Goal: Task Accomplishment & Management: Complete application form

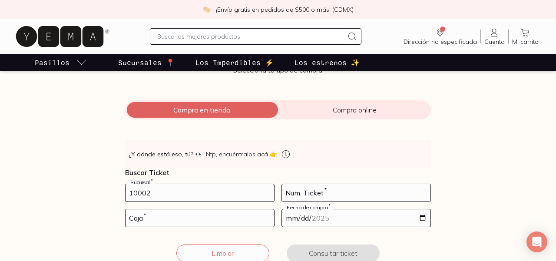
type input "10002"
click at [329, 192] on input "number" at bounding box center [356, 192] width 148 height 17
type input "53"
click at [196, 217] on input "number" at bounding box center [199, 217] width 148 height 17
type input "02"
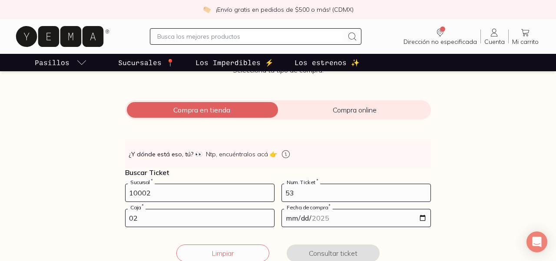
click at [290, 218] on input "date" at bounding box center [356, 217] width 148 height 17
type input "[DATE]"
click at [319, 248] on button "Consultar ticket" at bounding box center [333, 252] width 93 height 17
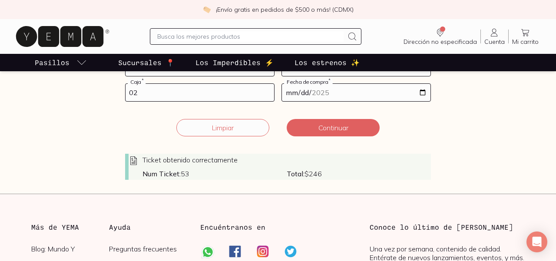
scroll to position [208, 0]
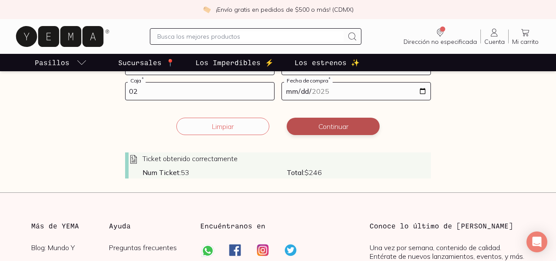
click at [337, 127] on button "Continuar" at bounding box center [333, 126] width 93 height 17
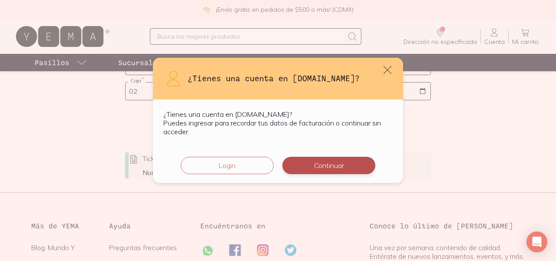
click at [315, 161] on button "Continuar" at bounding box center [328, 165] width 93 height 17
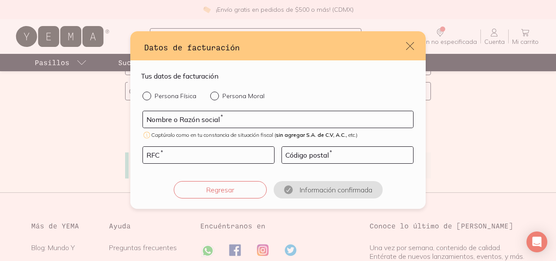
click at [165, 92] on label "Persona Física" at bounding box center [169, 96] width 54 height 9
click at [149, 92] on input "Persona Física" at bounding box center [145, 95] width 7 height 7
radio input "true"
click at [171, 117] on input "default" at bounding box center [278, 119] width 270 height 16
type input "[PERSON_NAME]"
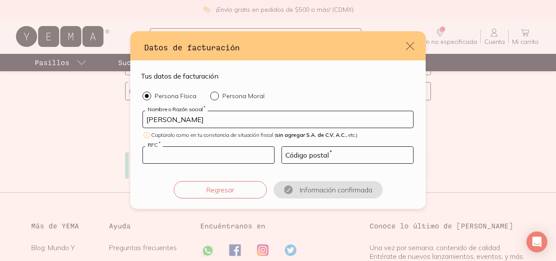
type input "AORA750908TD1"
type input "11800"
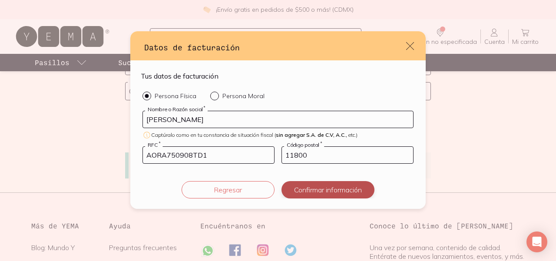
click at [312, 189] on button "Confirmar información" at bounding box center [327, 189] width 93 height 17
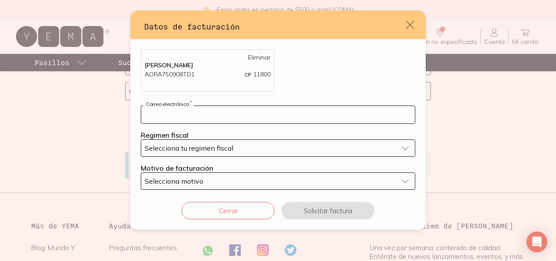
click at [254, 114] on input "default" at bounding box center [277, 114] width 273 height 17
type input "[EMAIL_ADDRESS][DOMAIN_NAME]"
click at [316, 146] on div "Selecciona tu regimen fiscal" at bounding box center [271, 148] width 253 height 9
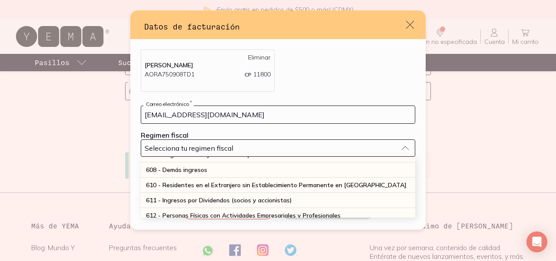
scroll to position [72, 0]
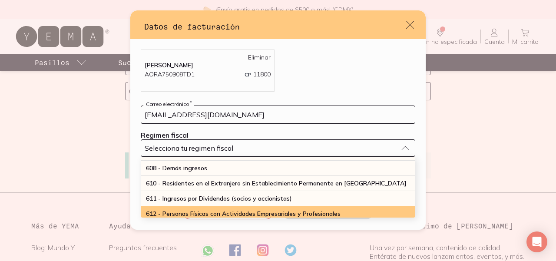
click at [301, 212] on ul "601 - General [PERSON_NAME] Personas [PERSON_NAME] 603 - Personas [PERSON_NAME]…" at bounding box center [278, 187] width 274 height 61
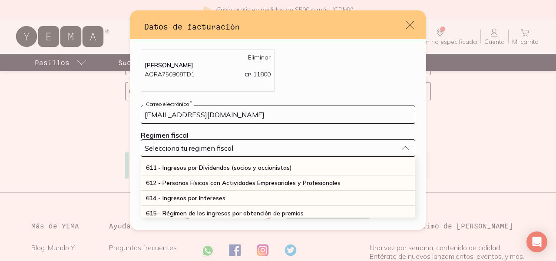
scroll to position [103, 0]
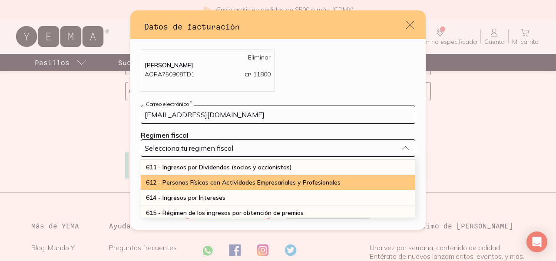
click at [301, 184] on span "612 - Personas Físicas con Actividades Empresariales y Profesionales" at bounding box center [243, 182] width 194 height 8
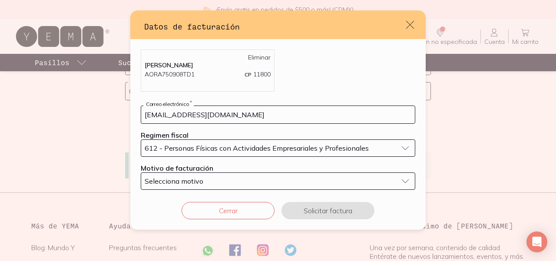
click at [273, 177] on div "Selecciona motivo" at bounding box center [271, 181] width 253 height 9
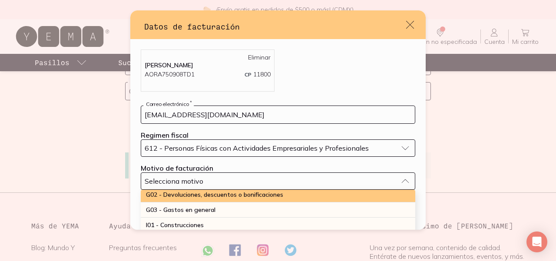
scroll to position [19, 0]
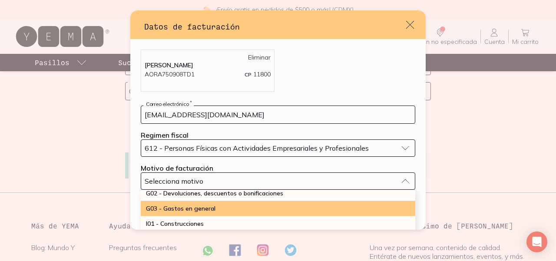
click at [273, 208] on div "G03 - Gastos en general" at bounding box center [278, 208] width 274 height 15
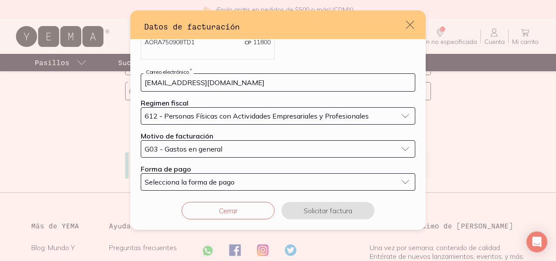
scroll to position [42, 0]
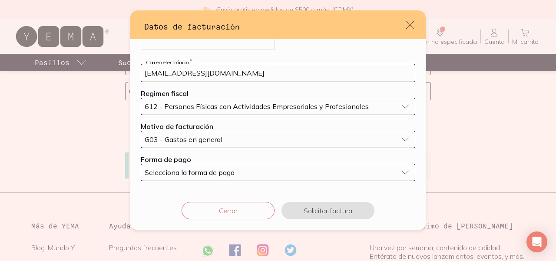
click at [269, 174] on div "Selecciona la forma de pago" at bounding box center [271, 172] width 253 height 9
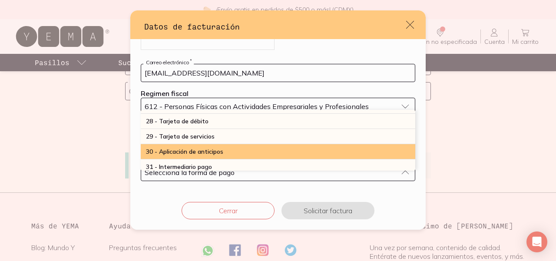
scroll to position [255, 0]
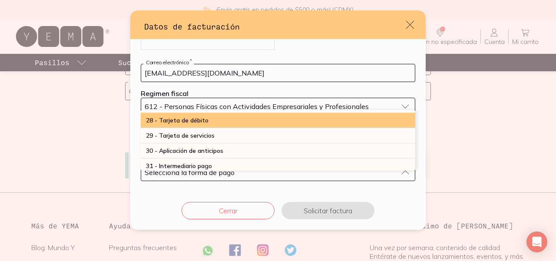
click at [259, 123] on div "28 - Tarjeta de débito" at bounding box center [278, 120] width 274 height 15
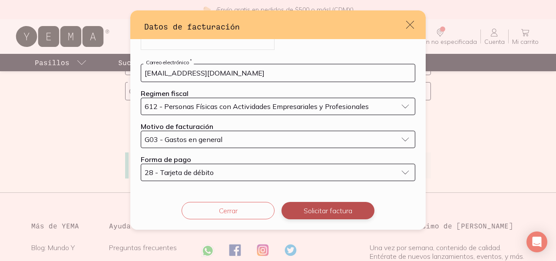
click at [307, 210] on button "Solicitar factura" at bounding box center [327, 210] width 93 height 17
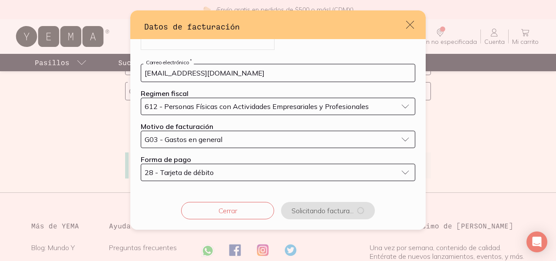
scroll to position [0, 0]
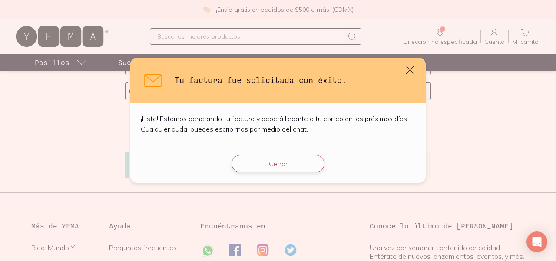
click at [269, 164] on button "Cerrar" at bounding box center [277, 163] width 93 height 17
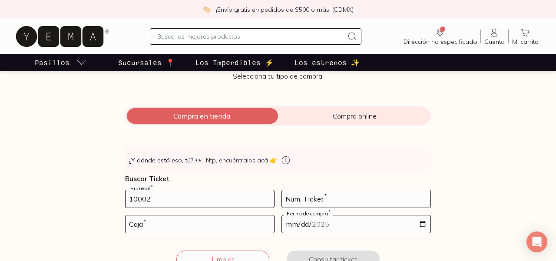
type input "10002"
click at [312, 197] on input "number" at bounding box center [356, 198] width 148 height 17
type input "24"
click at [230, 226] on input "number" at bounding box center [199, 223] width 148 height 17
type input "02"
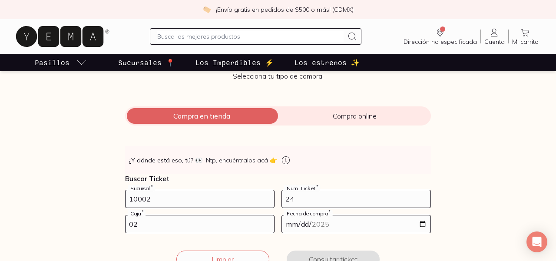
click at [424, 224] on input "date" at bounding box center [356, 223] width 148 height 17
type input "2025-09-22"
click at [466, 188] on div "Facturación Yema 📄 ¡Hola! gracias por comprar en Yema, ¿necesitas una factura? …" at bounding box center [278, 144] width 556 height 269
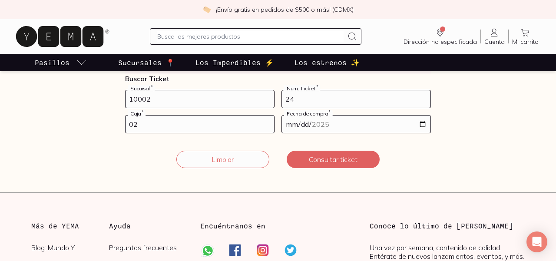
scroll to position [194, 0]
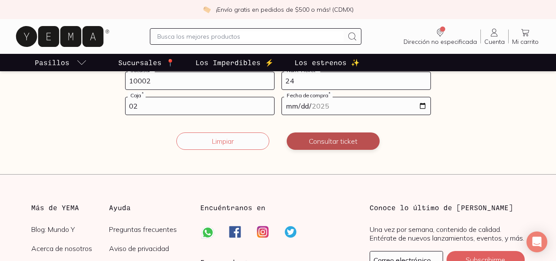
click at [327, 141] on button "Consultar ticket" at bounding box center [333, 140] width 93 height 17
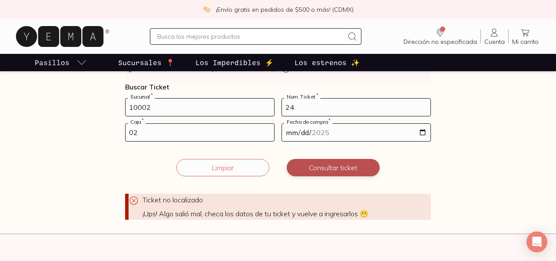
scroll to position [166, 0]
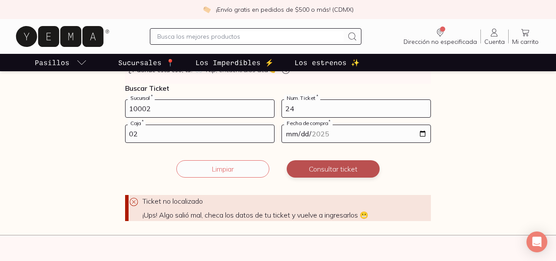
click at [329, 167] on button "Consultar ticket" at bounding box center [333, 168] width 93 height 17
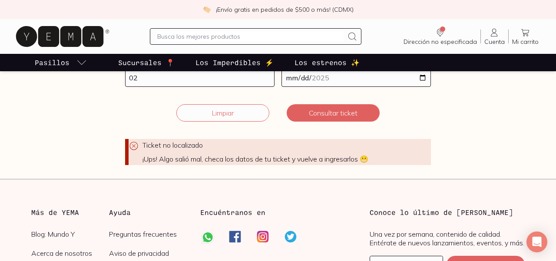
scroll to position [206, 0]
